Goal: Information Seeking & Learning: Learn about a topic

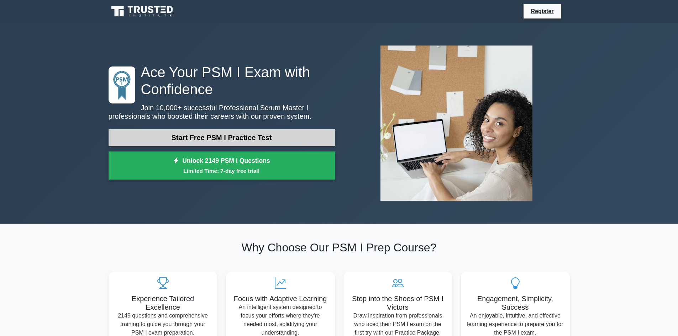
click at [237, 134] on link "Start Free PSM I Practice Test" at bounding box center [222, 137] width 226 height 17
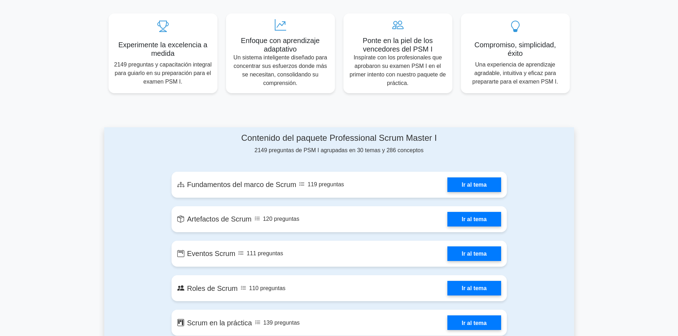
scroll to position [356, 0]
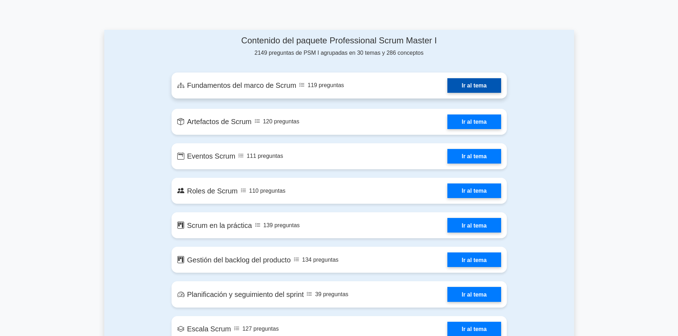
click at [475, 85] on link "Ir al tema" at bounding box center [473, 85] width 53 height 15
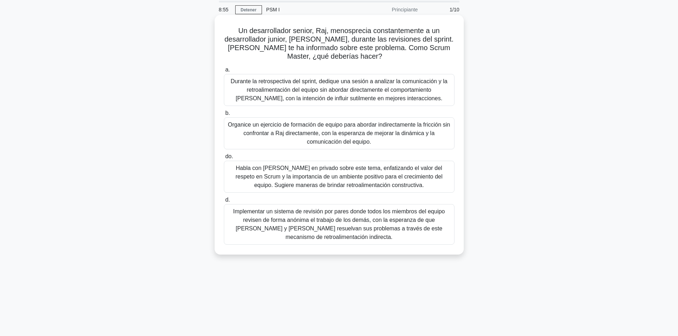
scroll to position [12, 0]
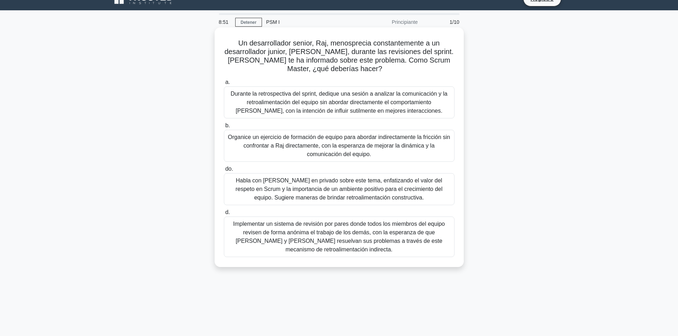
click at [322, 189] on font "Habla con [PERSON_NAME] en privado sobre este tema, enfatizando el valor del re…" at bounding box center [339, 189] width 207 height 23
click at [224, 172] on input "do. Habla con [PERSON_NAME] en privado sobre este tema, enfatizando el valor de…" at bounding box center [224, 169] width 0 height 5
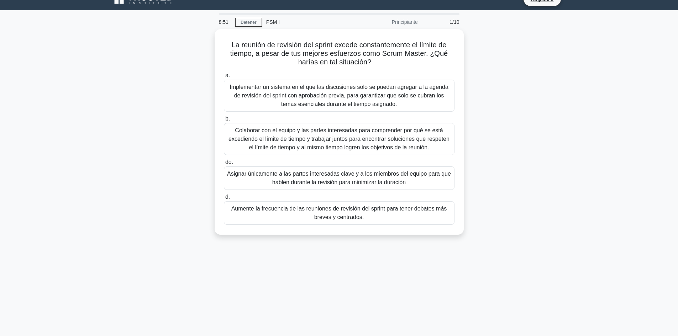
scroll to position [0, 0]
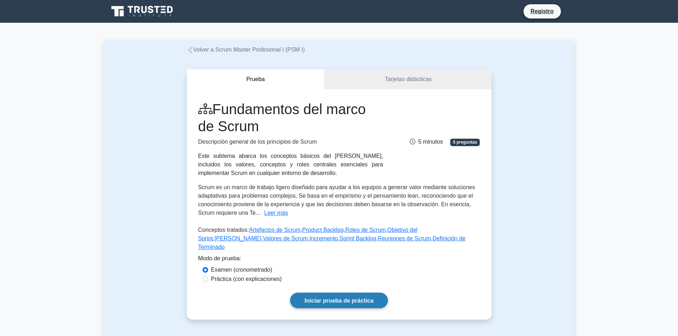
click at [350, 298] on font "Iniciar prueba de práctica" at bounding box center [339, 301] width 69 height 6
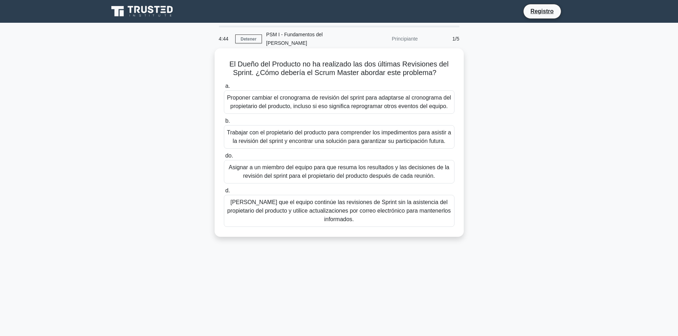
drag, startPoint x: 374, startPoint y: 215, endPoint x: 223, endPoint y: 57, distance: 218.0
click at [223, 57] on div "El Dueño del Producto no ha realizado las dos últimas Revisiones del Sprint. ¿C…" at bounding box center [338, 142] width 243 height 183
copy div "El Dueño del Producto no ha realizado las dos últimas Revisiones del Sprint. ¿C…"
click at [279, 223] on div "El Dueño del Producto no ha realizado las dos últimas Revisiones del Sprint. ¿C…" at bounding box center [338, 142] width 243 height 183
click at [290, 131] on font "Trabajar con el propietario del producto para comprender los impedimentos para …" at bounding box center [339, 137] width 224 height 15
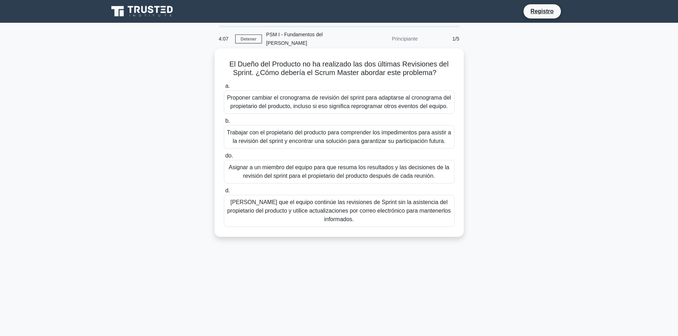
click at [224, 123] on input "b. Trabajar con el propietario del producto para comprender los impedimentos pa…" at bounding box center [224, 121] width 0 height 5
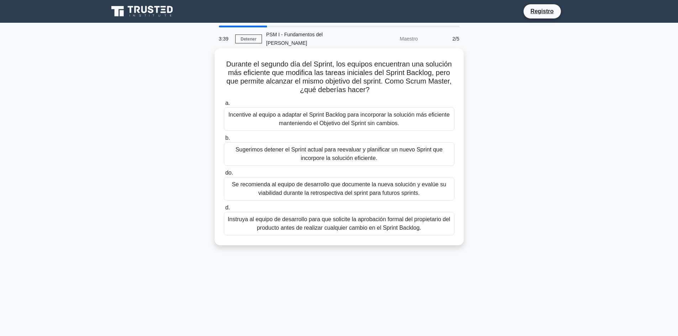
click at [322, 112] on font "Incentive al equipo a adaptar el Sprint Backlog para incorporar la solución más…" at bounding box center [338, 119] width 221 height 15
click at [224, 106] on input "a. Incentive al equipo a adaptar el Sprint Backlog para incorporar la solución …" at bounding box center [224, 103] width 0 height 5
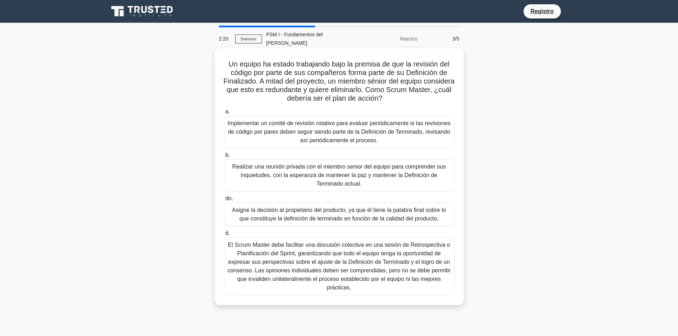
click at [331, 254] on font "El Scrum Master debe facilitar una discusión colectiva en una sesión de Retrosp…" at bounding box center [338, 266] width 223 height 49
click at [224, 236] on input "d. El Scrum Master debe facilitar una discusión colectiva en una sesión de Retr…" at bounding box center [224, 233] width 0 height 5
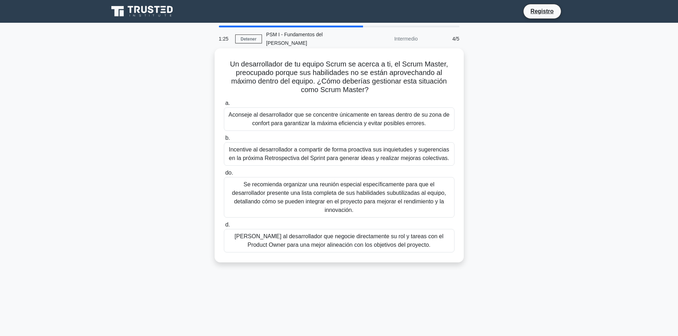
click at [333, 148] on font "Incentive al desarrollador a compartir de forma proactiva sus inquietudes y sug…" at bounding box center [339, 154] width 220 height 15
click at [224, 141] on input "b. Incentive al desarrollador a compartir de forma proactiva sus inquietudes y …" at bounding box center [224, 138] width 0 height 5
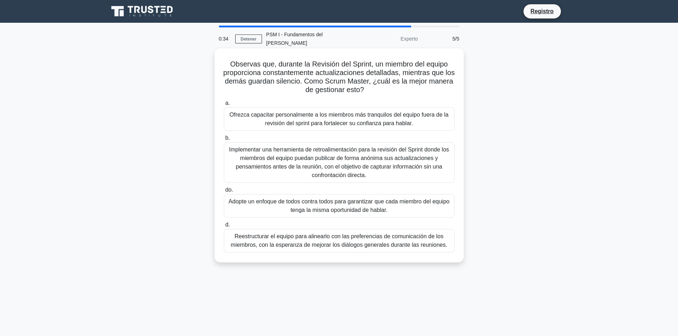
click at [358, 199] on font "Adopte un enfoque de todos contra todos para garantizar que cada miembro del eq…" at bounding box center [338, 206] width 221 height 15
click at [224, 193] on input "do. Adopte un enfoque de todos contra todos para garantizar que cada miembro de…" at bounding box center [224, 190] width 0 height 5
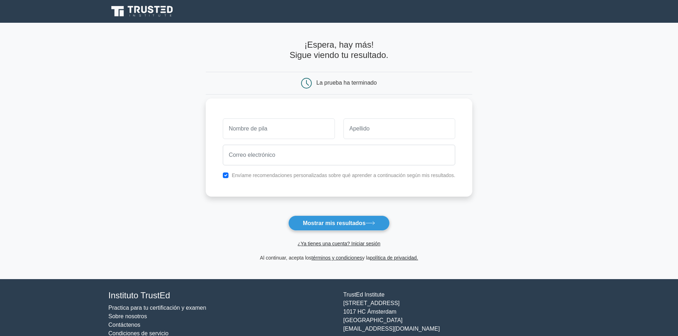
click at [262, 133] on input "text" at bounding box center [279, 128] width 112 height 21
type input "[PERSON_NAME]"
click at [353, 125] on input "text" at bounding box center [399, 128] width 112 height 21
type input "Feliciano"
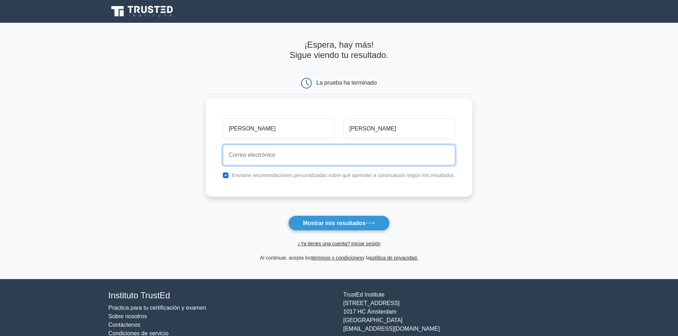
click at [255, 154] on input "email" at bounding box center [339, 155] width 233 height 21
type input "M.Sc.freddyfeliciano@hotmail.com"
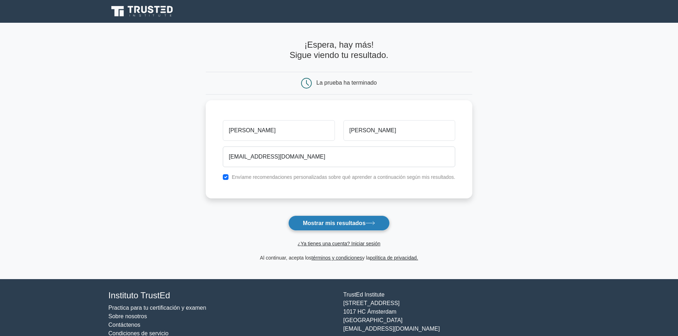
click at [339, 221] on font "Mostrar mis resultados" at bounding box center [334, 223] width 63 height 6
